Goal: Task Accomplishment & Management: Complete application form

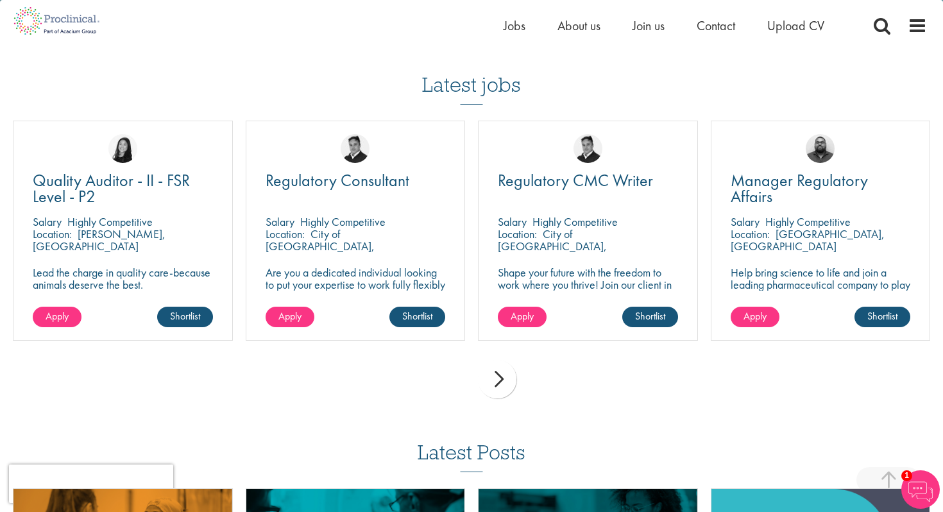
scroll to position [1383, 0]
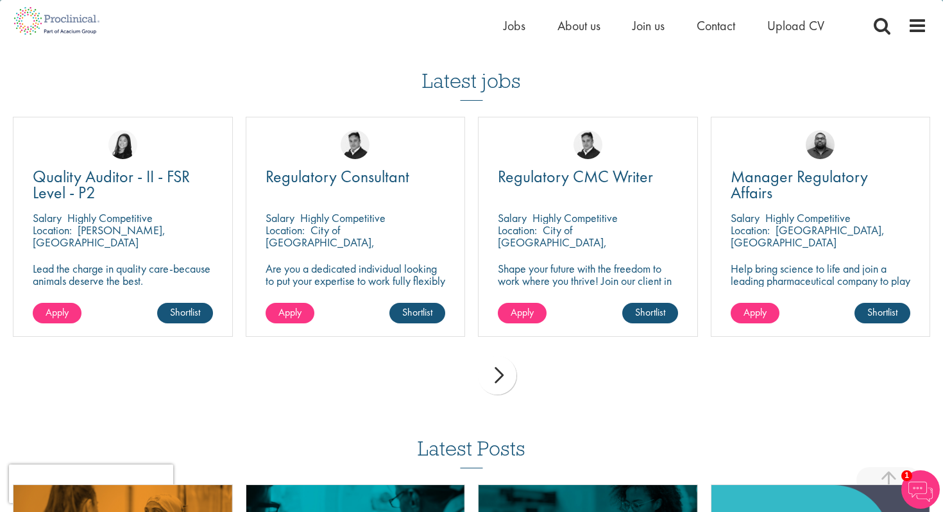
click at [510, 378] on div "next" at bounding box center [497, 375] width 38 height 38
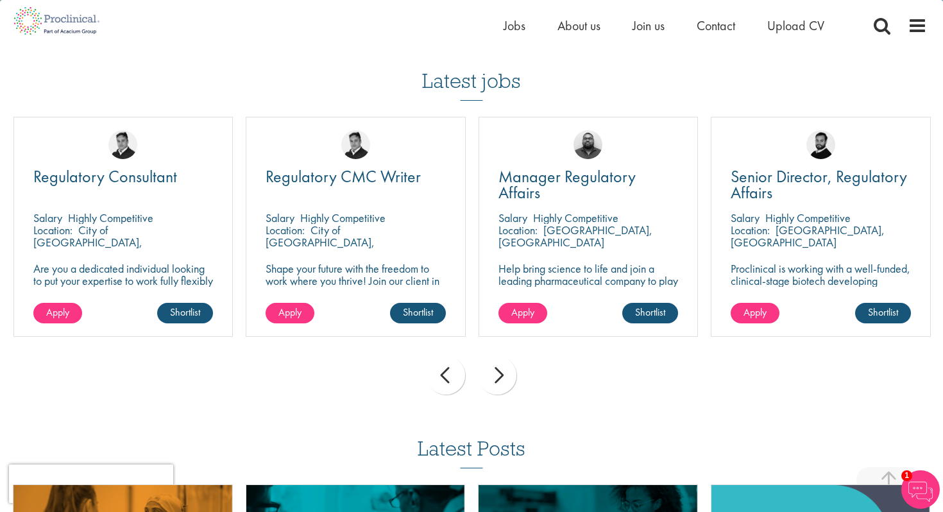
click at [510, 378] on div "next" at bounding box center [497, 375] width 38 height 38
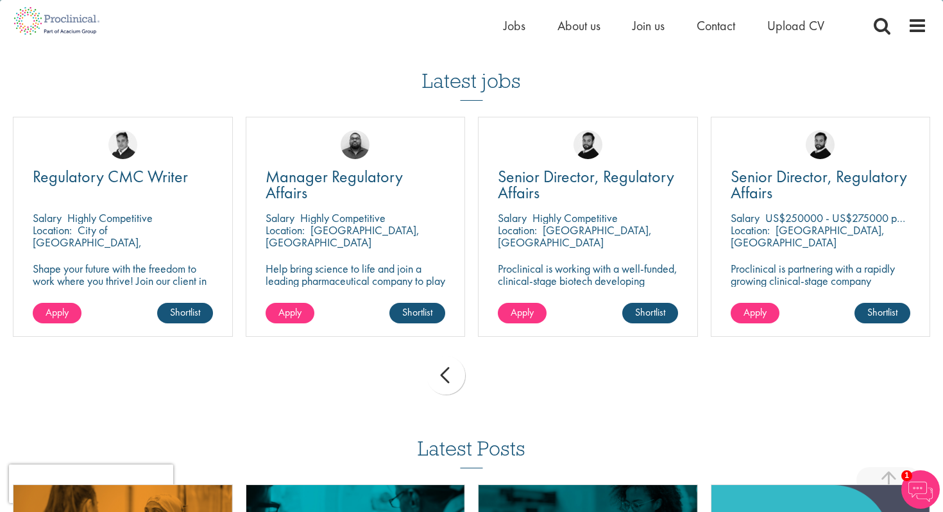
click at [510, 378] on div "prev next" at bounding box center [471, 378] width 930 height 56
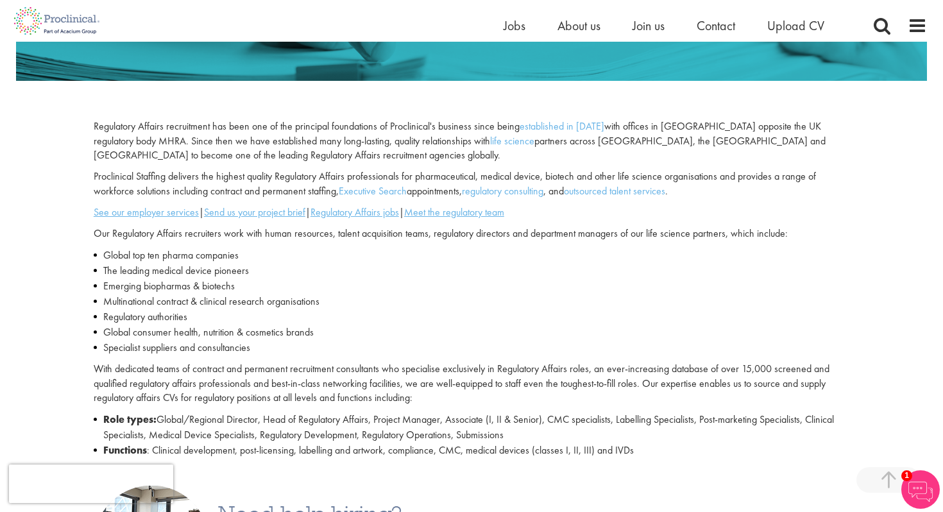
scroll to position [0, 0]
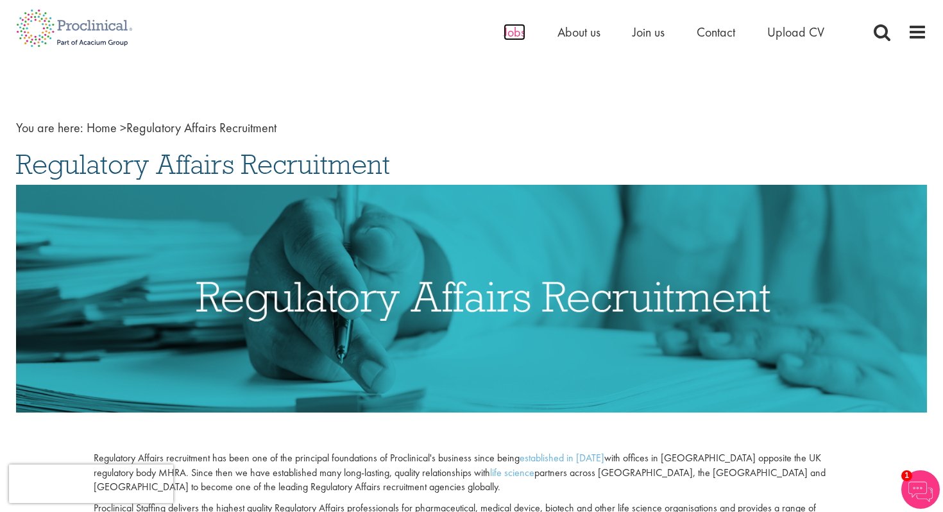
click at [514, 30] on span "Jobs" at bounding box center [515, 32] width 22 height 17
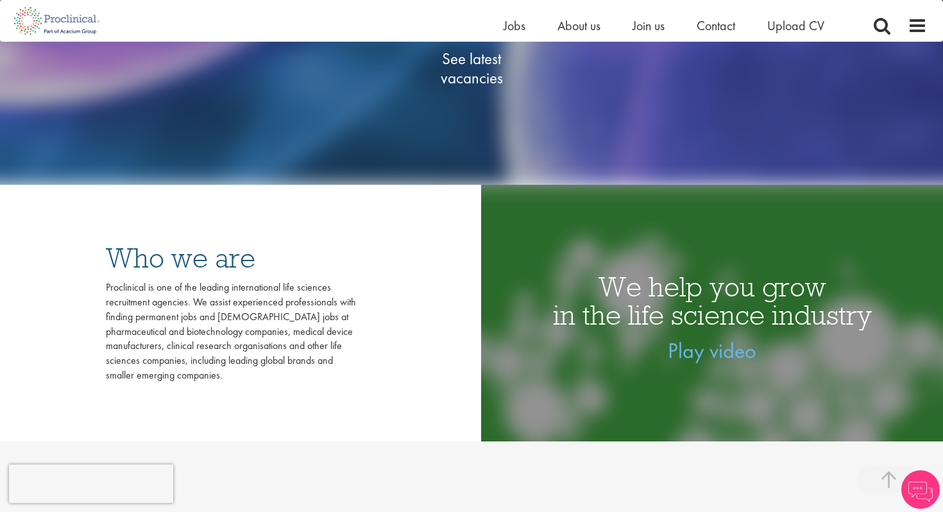
scroll to position [371, 0]
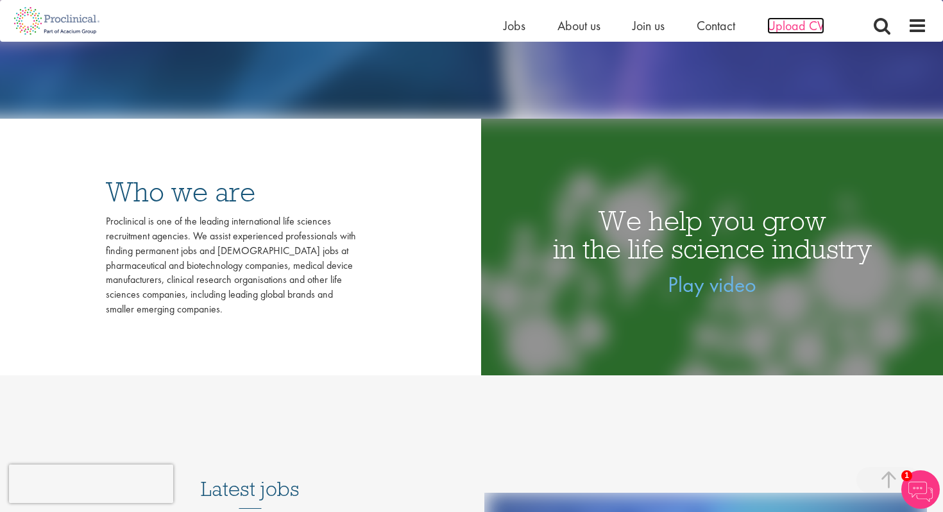
click at [790, 32] on span "Upload CV" at bounding box center [795, 25] width 57 height 17
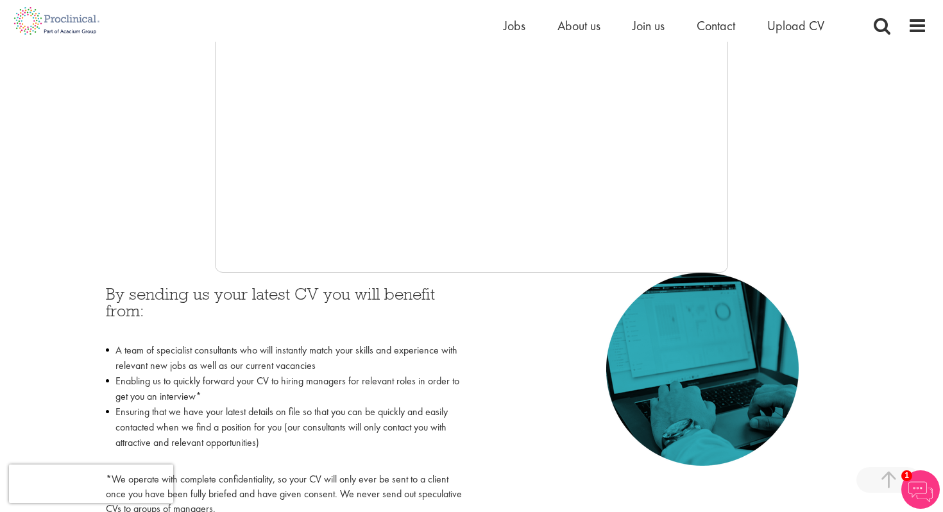
scroll to position [374, 0]
